Goal: Task Accomplishment & Management: Manage account settings

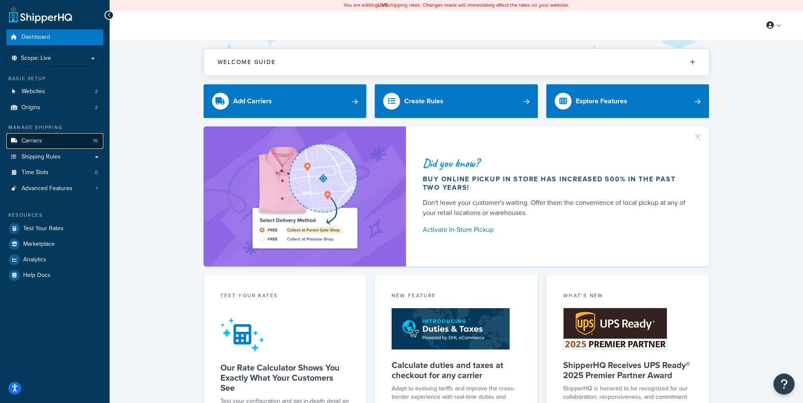
click at [45, 141] on link "Carriers 15" at bounding box center [54, 141] width 97 height 16
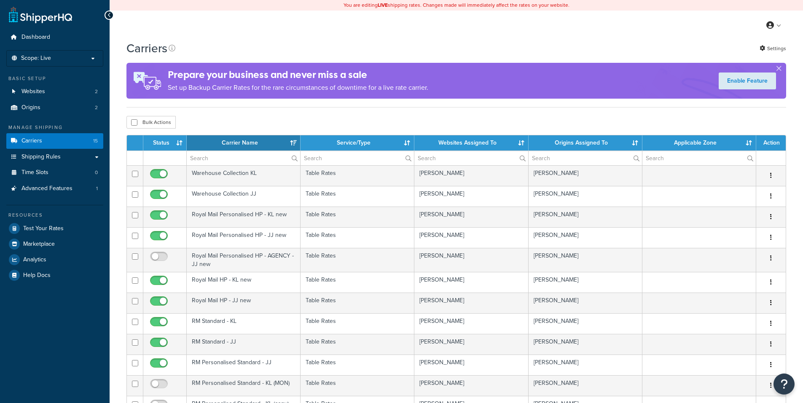
select select "15"
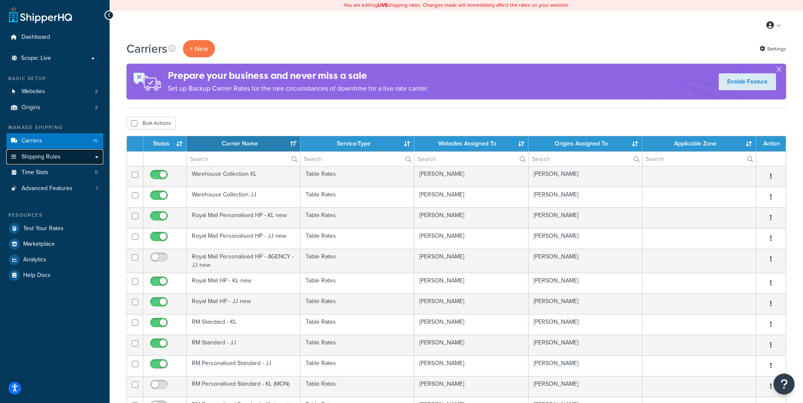
click at [64, 157] on link "Shipping Rules" at bounding box center [54, 157] width 97 height 16
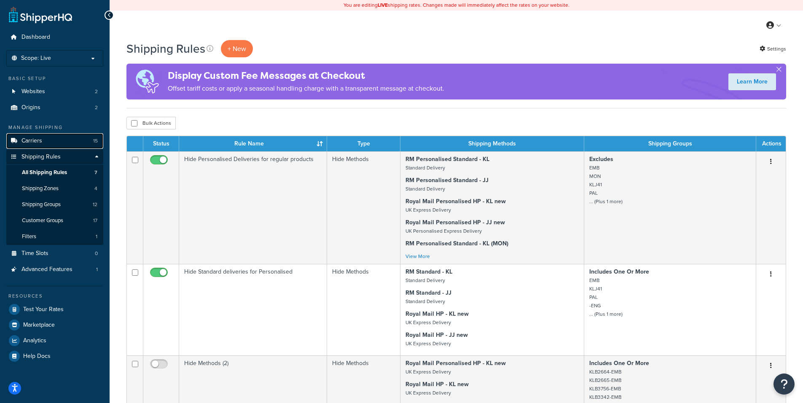
click at [44, 146] on link "Carriers 15" at bounding box center [54, 141] width 97 height 16
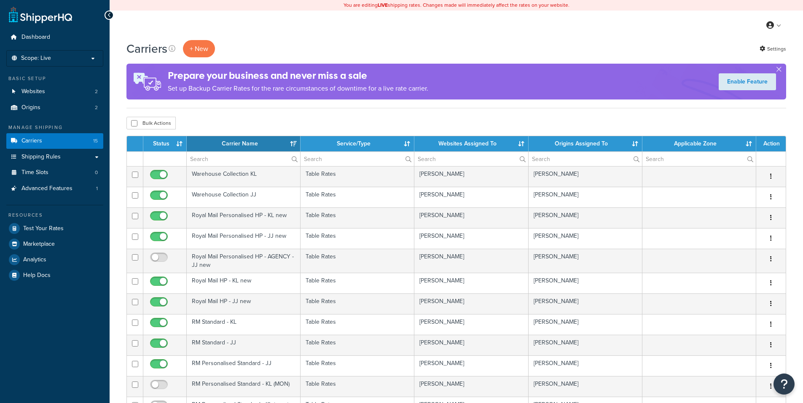
select select "15"
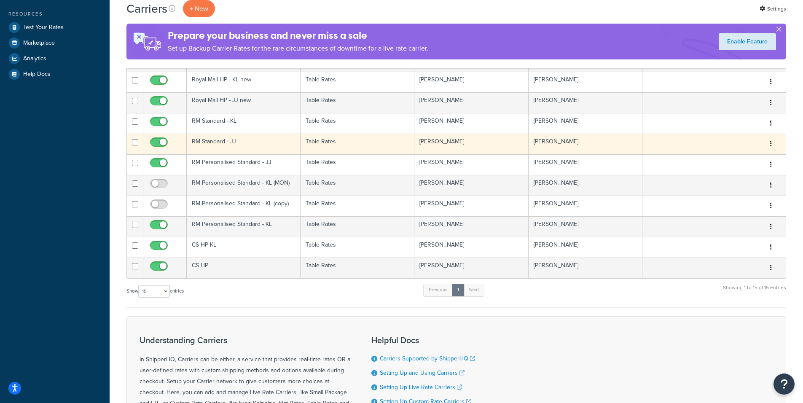
scroll to position [202, 0]
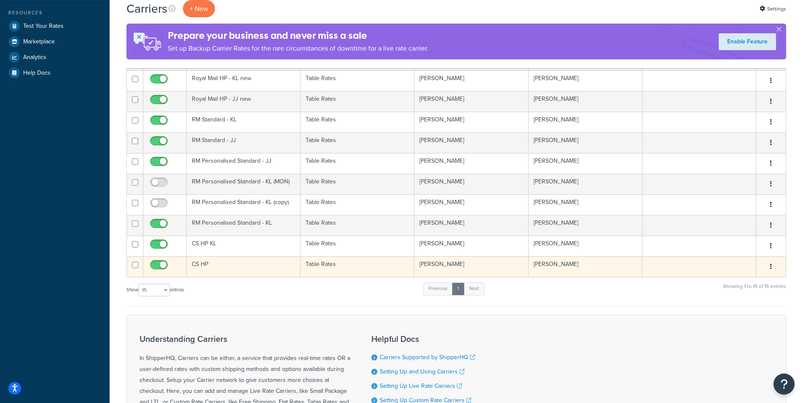
click at [770, 265] on button "button" at bounding box center [771, 266] width 12 height 13
click at [543, 268] on td "[PERSON_NAME]" at bounding box center [586, 266] width 114 height 21
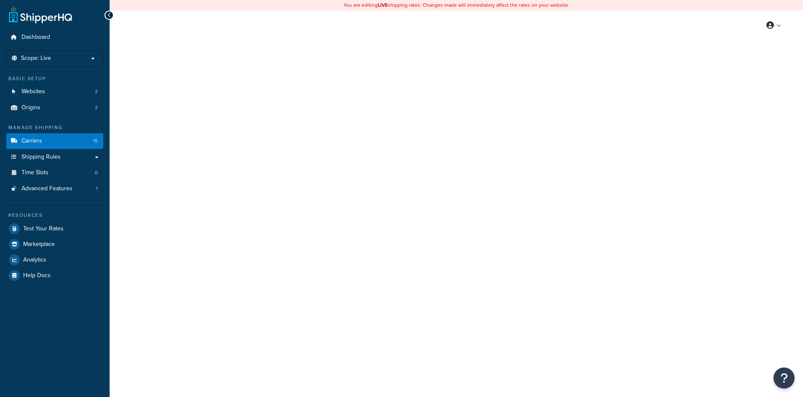
select select "25"
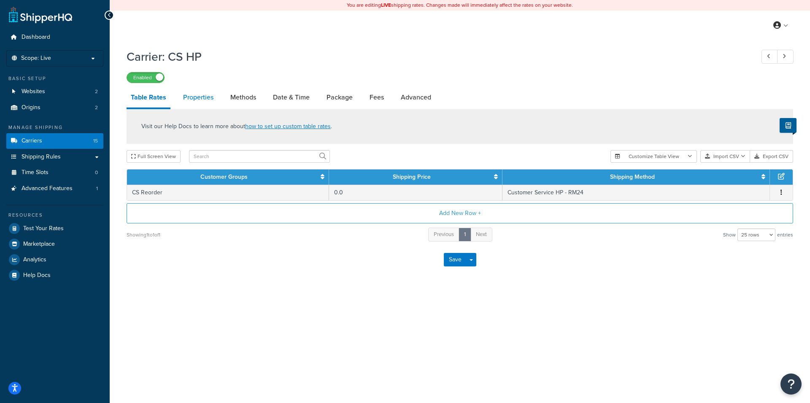
click at [200, 96] on link "Properties" at bounding box center [198, 97] width 39 height 20
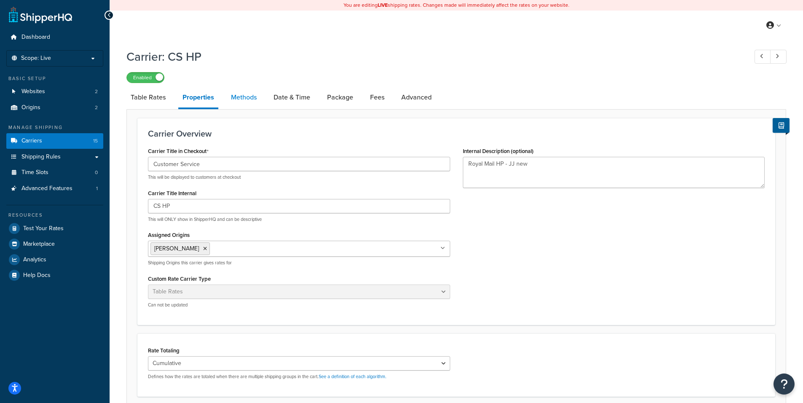
click at [242, 96] on link "Methods" at bounding box center [244, 97] width 34 height 20
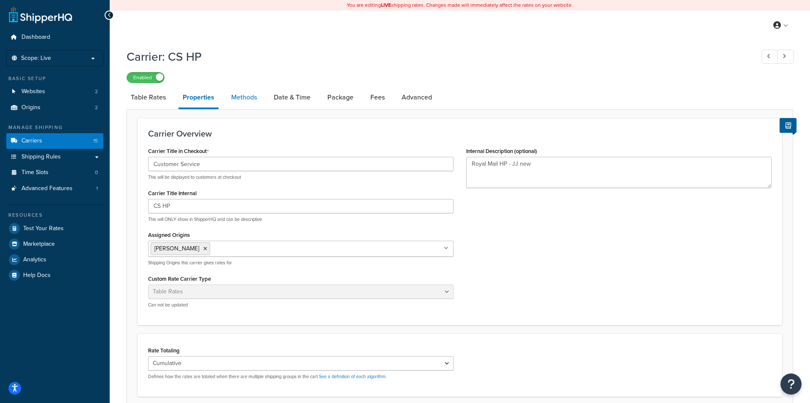
select select "25"
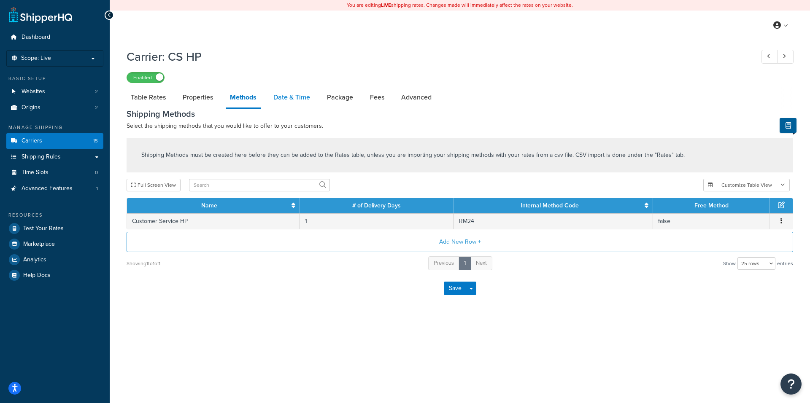
click at [288, 96] on link "Date & Time" at bounding box center [291, 97] width 45 height 20
select select "MMMd"
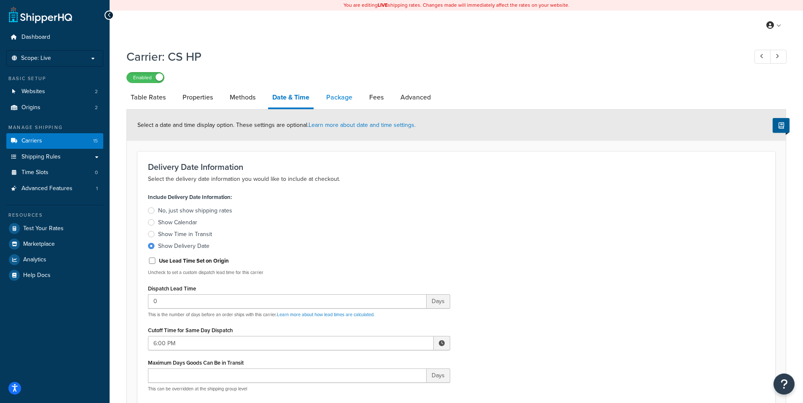
click at [350, 97] on link "Package" at bounding box center [339, 97] width 35 height 20
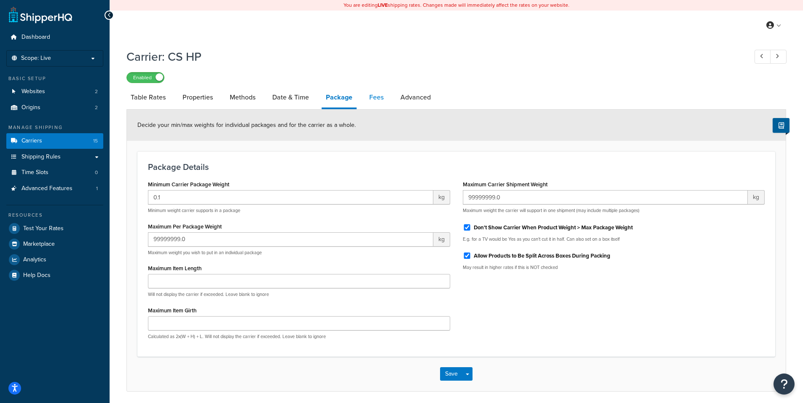
click at [381, 97] on link "Fees" at bounding box center [376, 97] width 23 height 20
select select "AFTER"
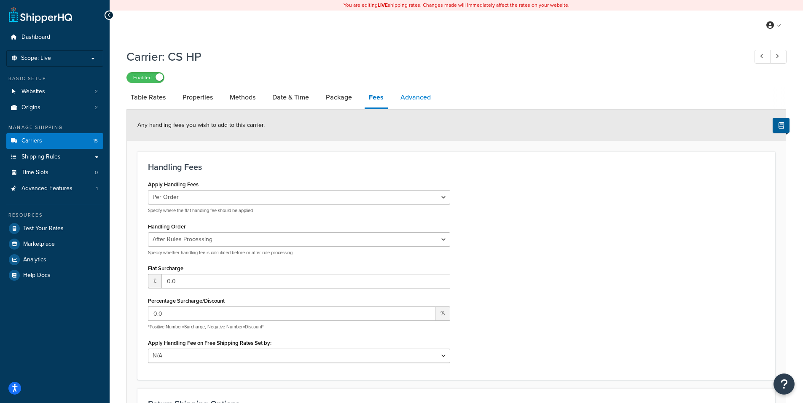
click at [420, 97] on link "Advanced" at bounding box center [415, 97] width 39 height 20
select select "false"
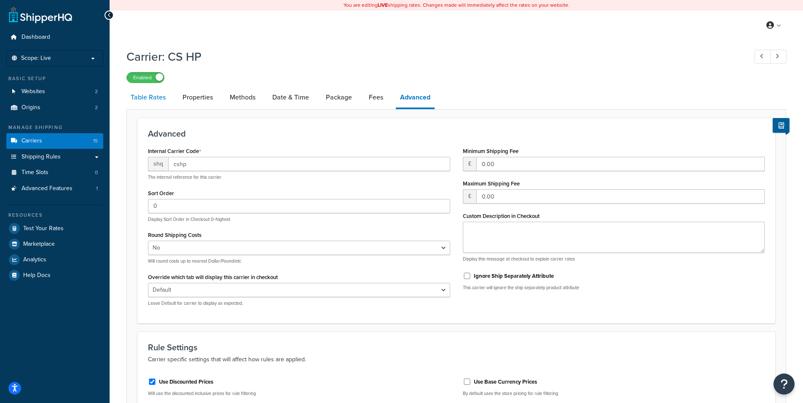
click at [153, 100] on link "Table Rates" at bounding box center [148, 97] width 43 height 20
select select "25"
